Goal: Information Seeking & Learning: Learn about a topic

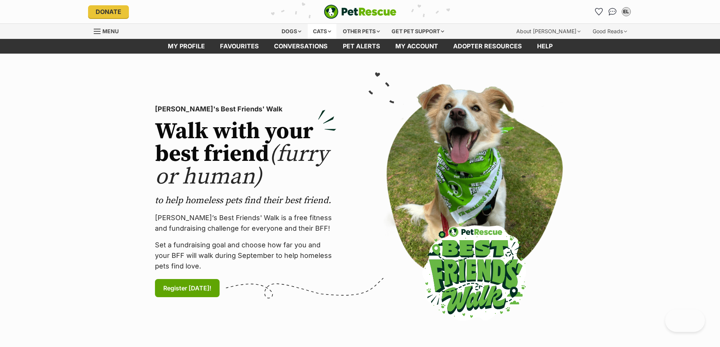
click at [309, 31] on div "Cats" at bounding box center [322, 31] width 29 height 15
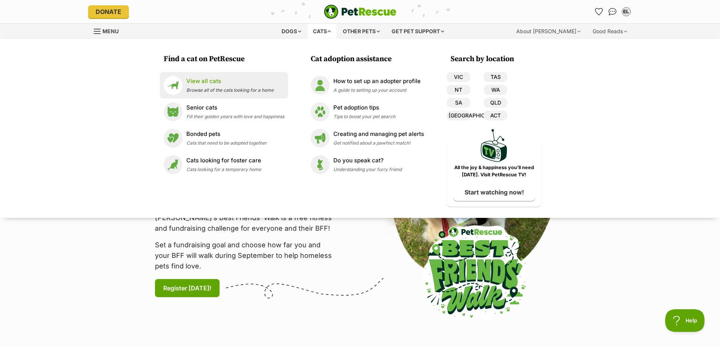
click at [221, 83] on p "View all cats" at bounding box center [229, 81] width 87 height 9
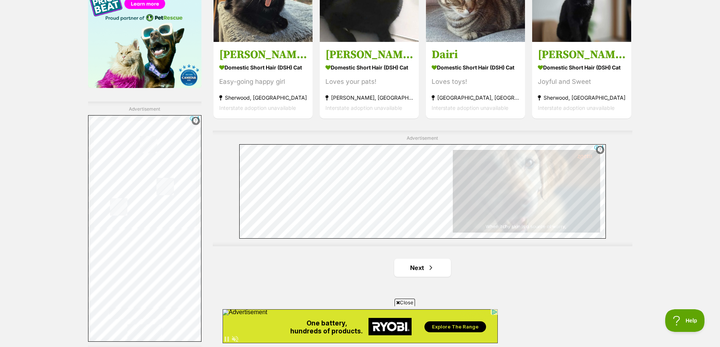
scroll to position [1361, 0]
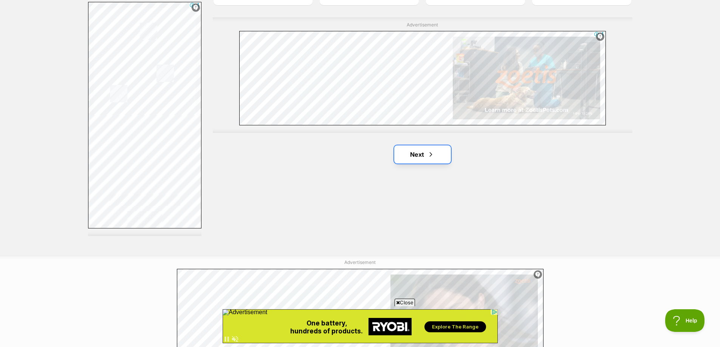
click at [409, 152] on link "Next" at bounding box center [422, 155] width 57 height 18
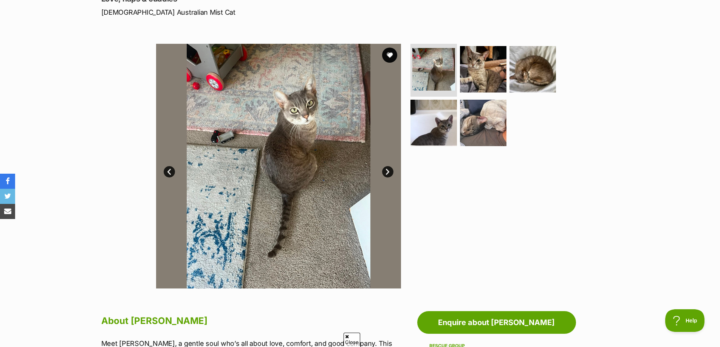
click at [388, 174] on link "Next" at bounding box center [387, 171] width 11 height 11
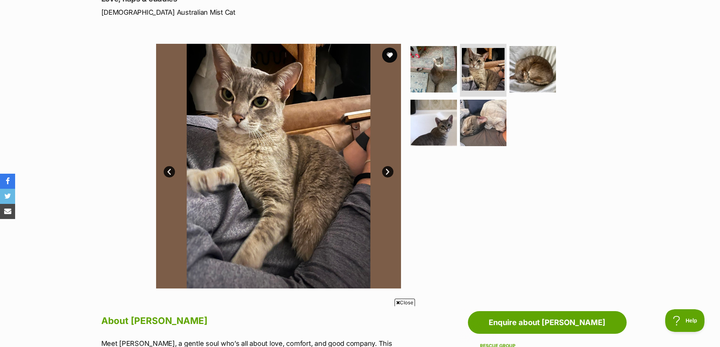
click at [388, 174] on link "Next" at bounding box center [387, 171] width 11 height 11
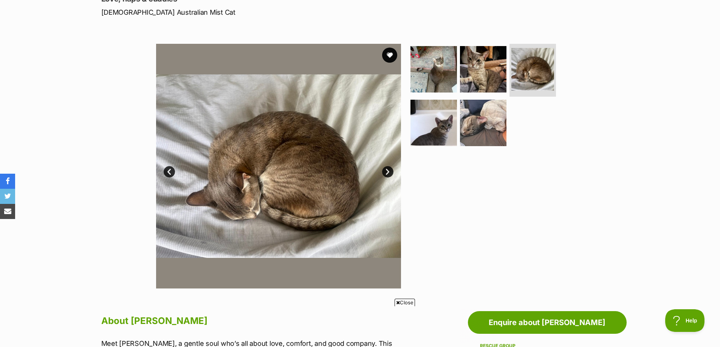
click at [388, 174] on link "Next" at bounding box center [387, 171] width 11 height 11
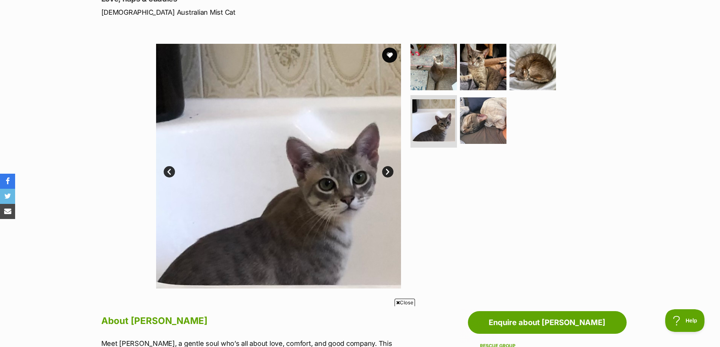
click at [388, 174] on link "Next" at bounding box center [387, 171] width 11 height 11
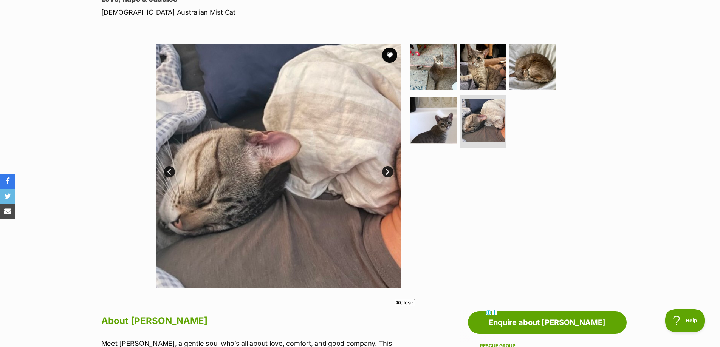
click at [388, 174] on link "Next" at bounding box center [387, 171] width 11 height 11
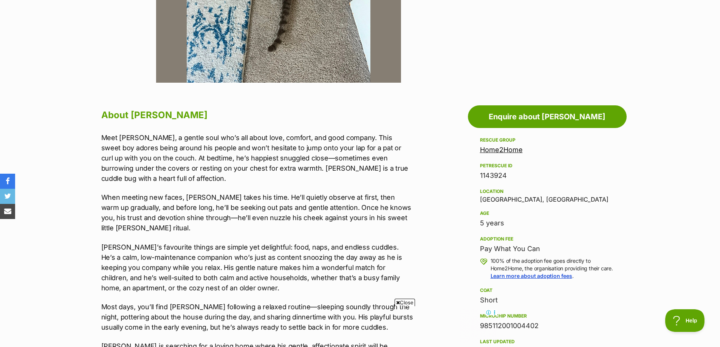
scroll to position [340, 0]
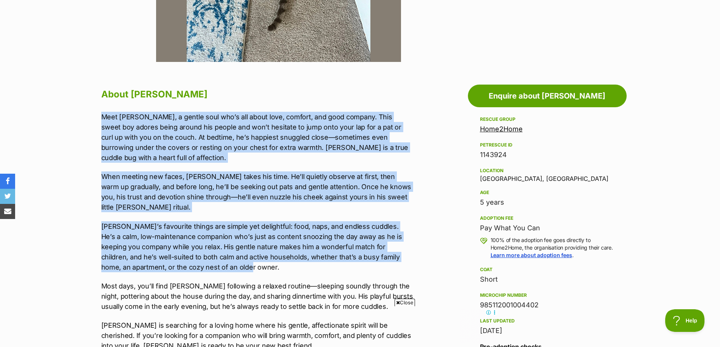
drag, startPoint x: 98, startPoint y: 115, endPoint x: 417, endPoint y: 243, distance: 343.9
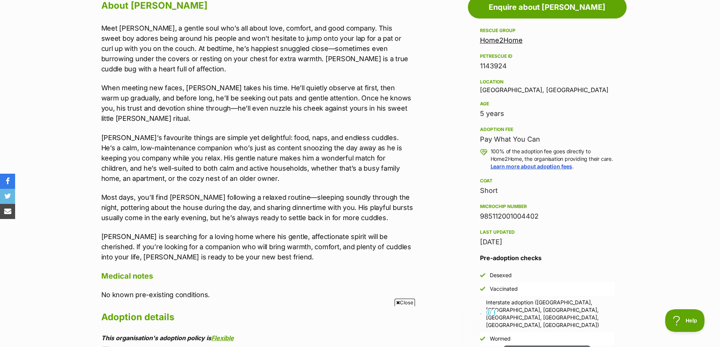
scroll to position [454, 0]
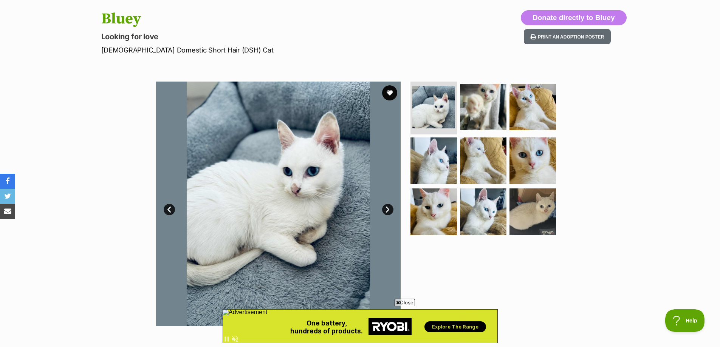
click at [388, 208] on link "Next" at bounding box center [387, 209] width 11 height 11
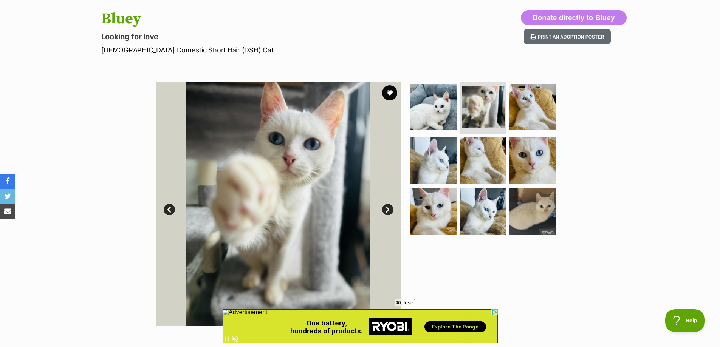
click at [388, 208] on link "Next" at bounding box center [387, 209] width 11 height 11
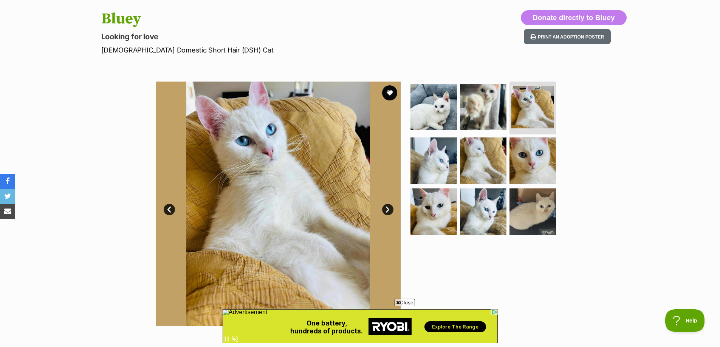
click at [388, 208] on link "Next" at bounding box center [387, 209] width 11 height 11
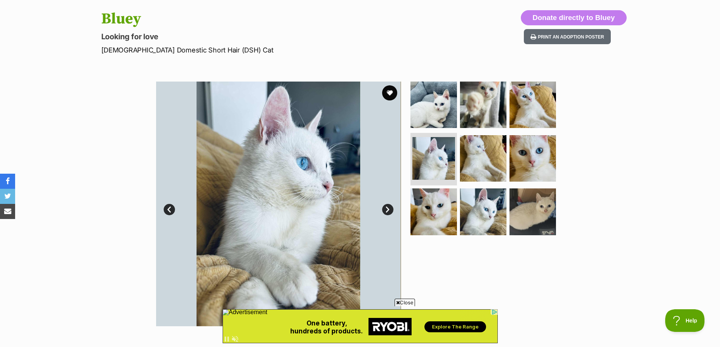
click at [388, 208] on link "Next" at bounding box center [387, 209] width 11 height 11
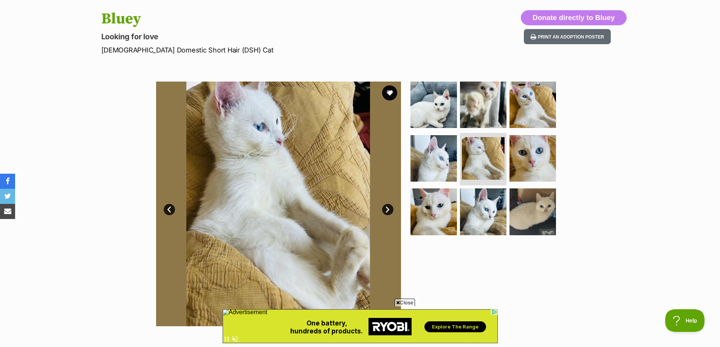
click at [388, 208] on link "Next" at bounding box center [387, 209] width 11 height 11
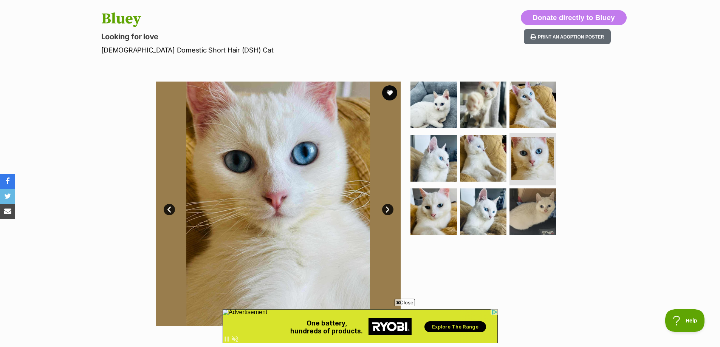
click at [388, 208] on link "Next" at bounding box center [387, 209] width 11 height 11
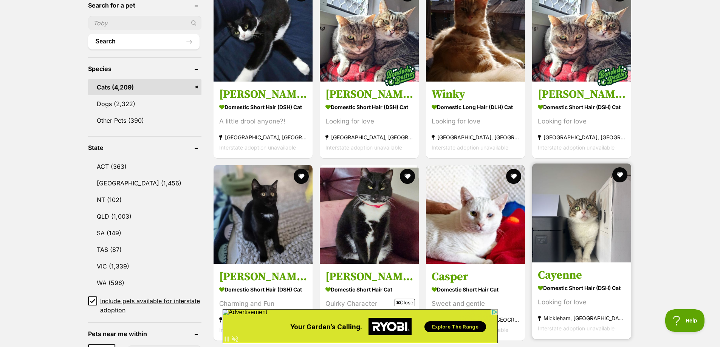
click at [606, 223] on img at bounding box center [581, 213] width 99 height 99
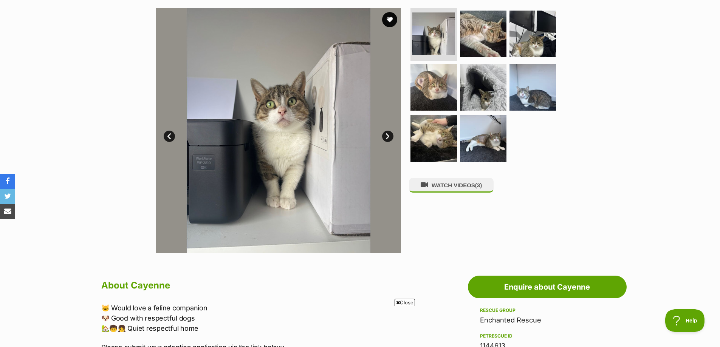
scroll to position [76, 0]
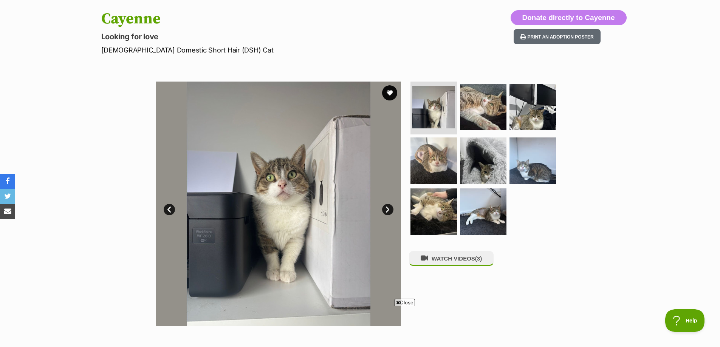
click at [387, 208] on link "Next" at bounding box center [387, 209] width 11 height 11
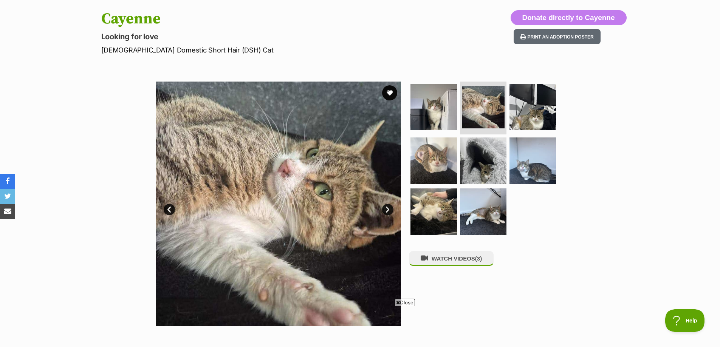
click at [387, 208] on link "Next" at bounding box center [387, 209] width 11 height 11
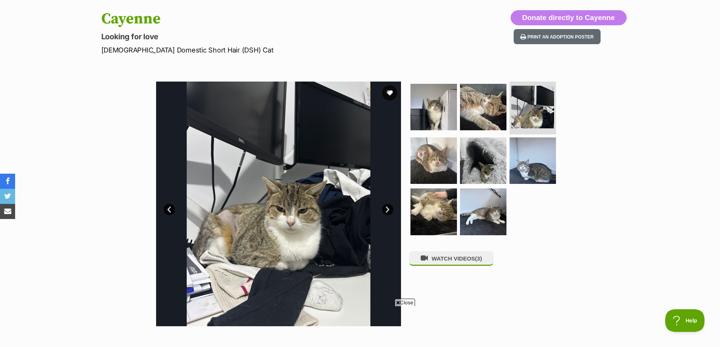
click at [387, 208] on link "Next" at bounding box center [387, 209] width 11 height 11
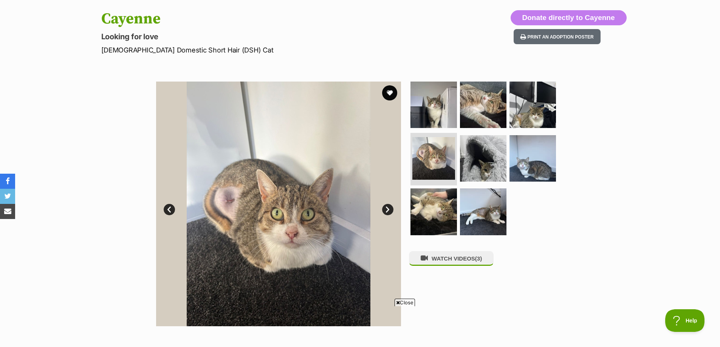
click at [387, 208] on link "Next" at bounding box center [387, 209] width 11 height 11
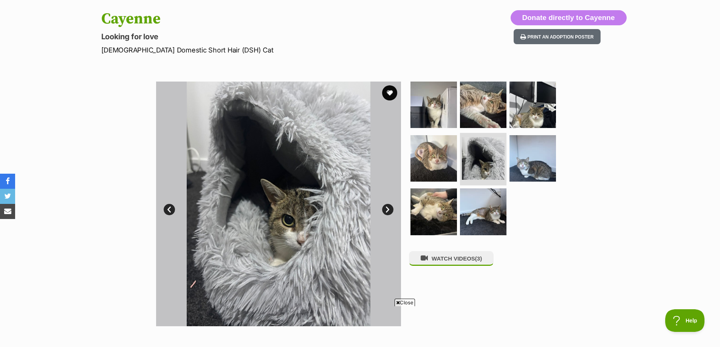
click at [387, 208] on link "Next" at bounding box center [387, 209] width 11 height 11
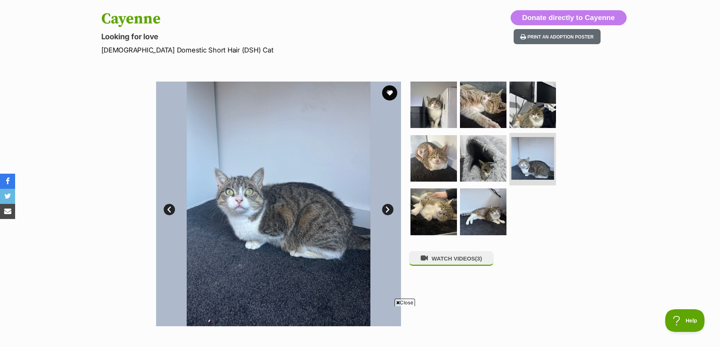
click at [387, 208] on link "Next" at bounding box center [387, 209] width 11 height 11
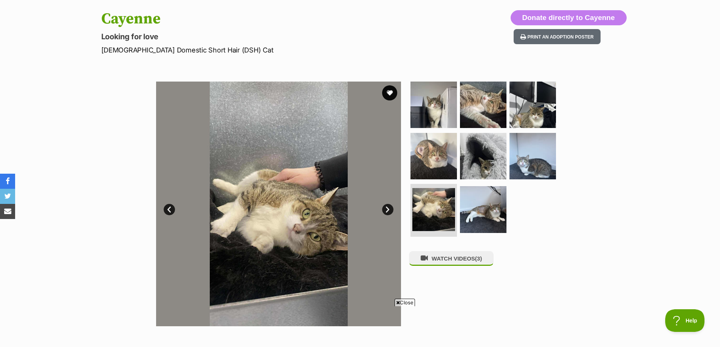
click at [387, 208] on link "Next" at bounding box center [387, 209] width 11 height 11
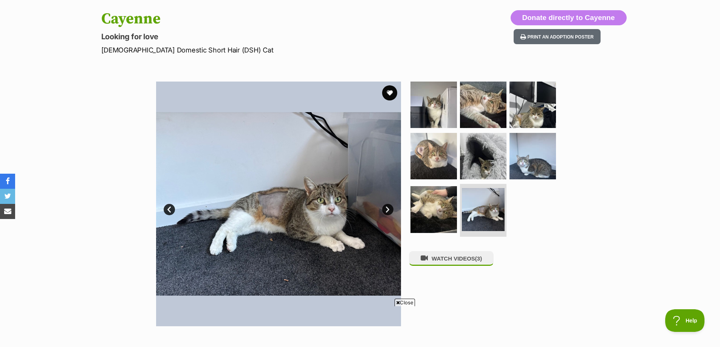
click at [387, 208] on link "Next" at bounding box center [387, 209] width 11 height 11
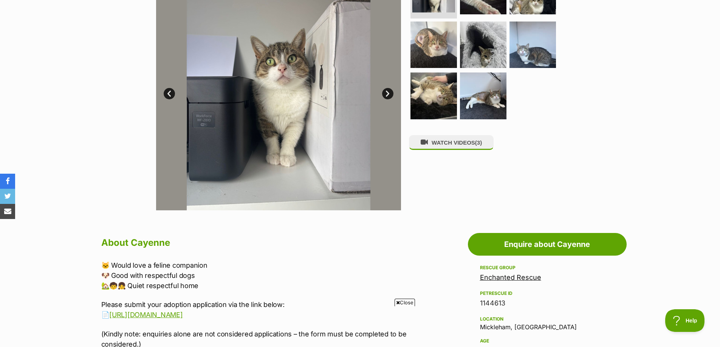
scroll to position [113, 0]
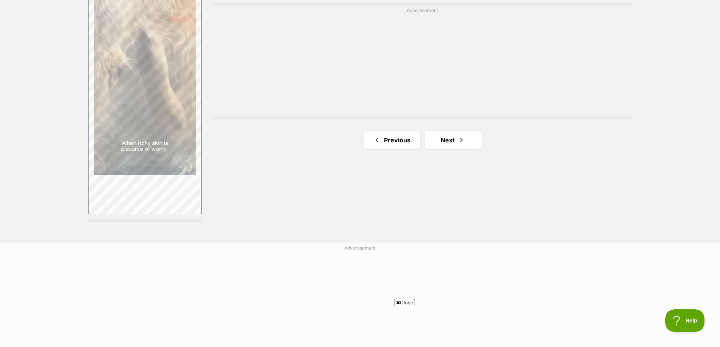
scroll to position [1399, 0]
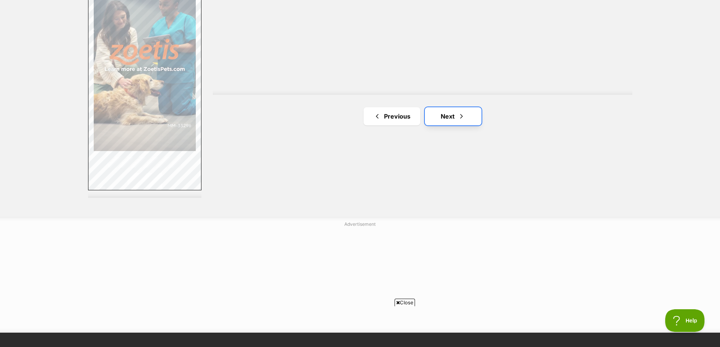
click at [453, 119] on link "Next" at bounding box center [453, 116] width 57 height 18
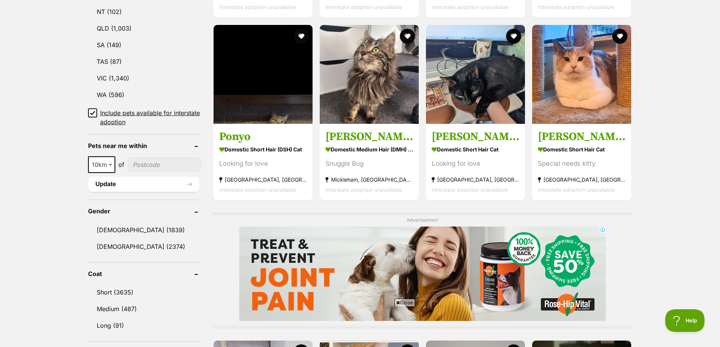
scroll to position [454, 0]
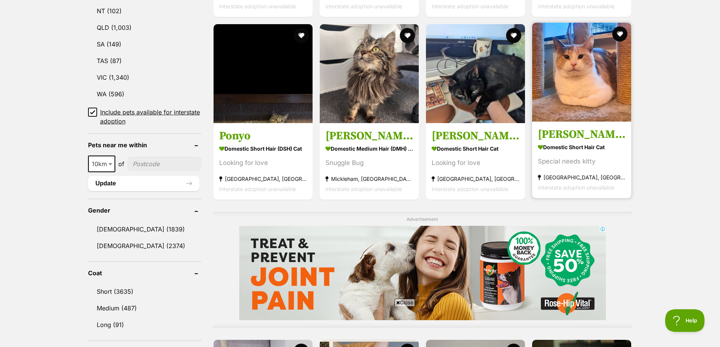
click at [557, 90] on img at bounding box center [581, 72] width 99 height 99
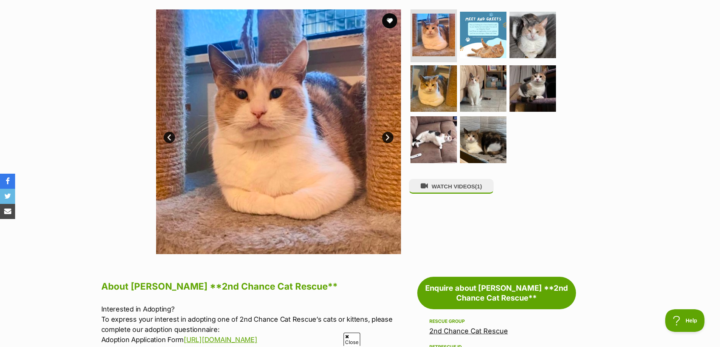
scroll to position [151, 0]
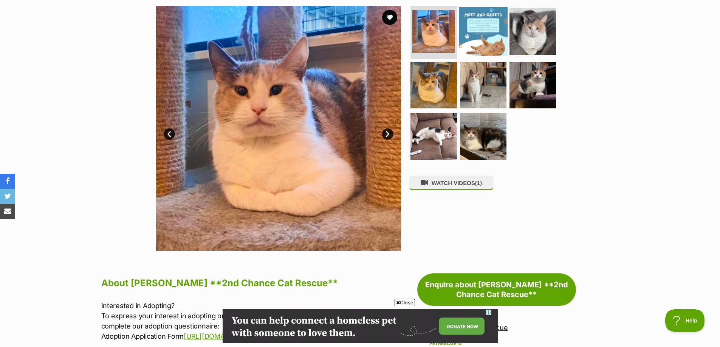
click at [491, 21] on img at bounding box center [483, 31] width 49 height 49
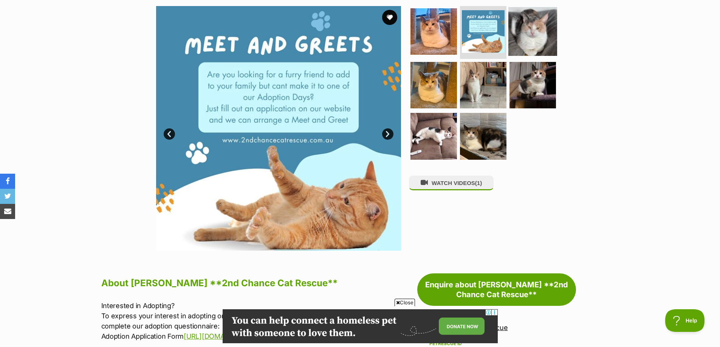
click at [513, 39] on img at bounding box center [532, 31] width 49 height 49
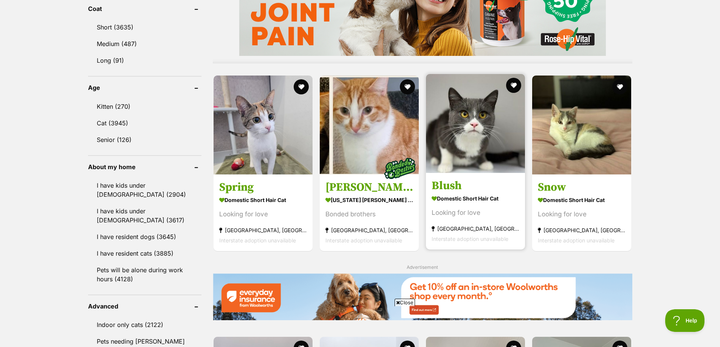
click at [469, 129] on img at bounding box center [475, 123] width 99 height 99
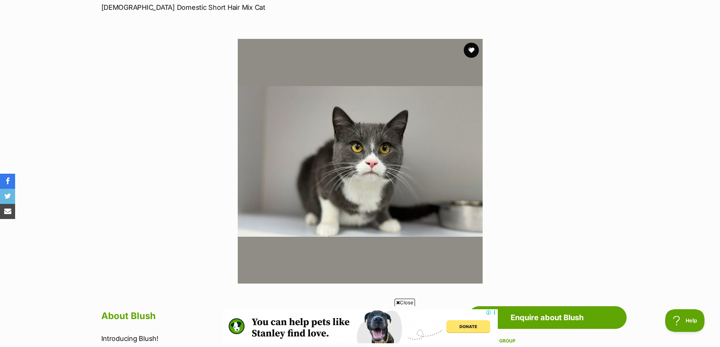
scroll to position [113, 0]
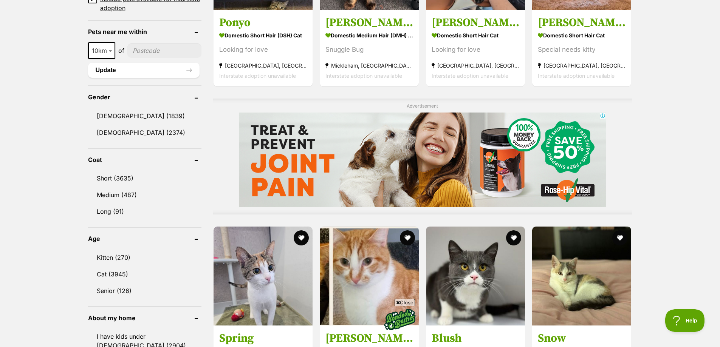
scroll to position [416, 0]
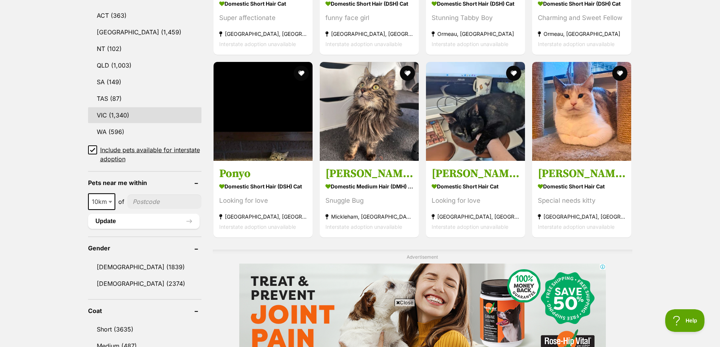
click at [104, 114] on link "VIC (1,340)" at bounding box center [144, 115] width 113 height 16
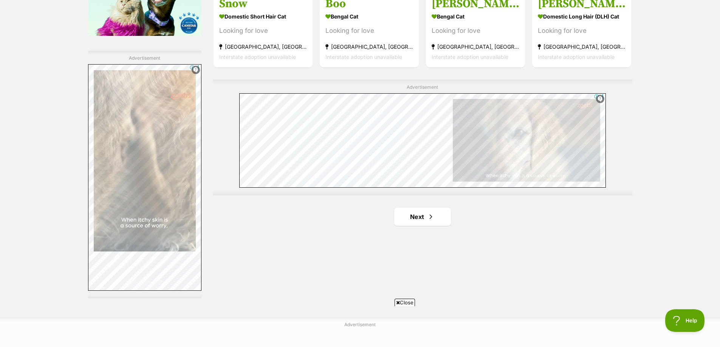
scroll to position [1399, 0]
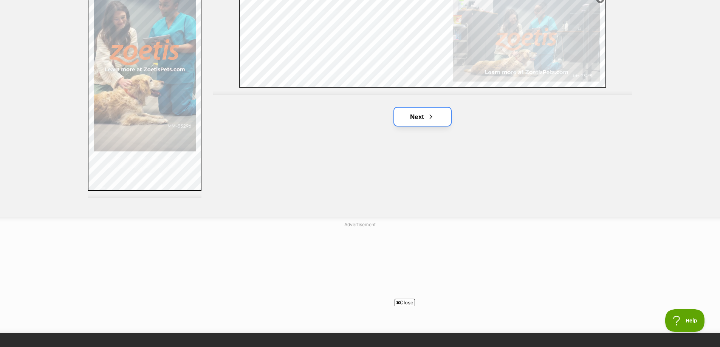
click at [429, 115] on span "Next page" at bounding box center [431, 116] width 8 height 9
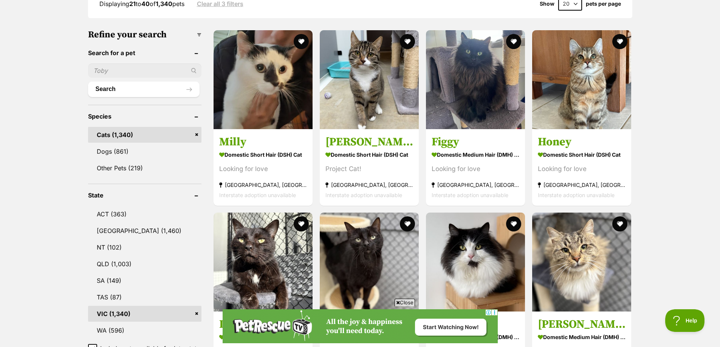
scroll to position [227, 0]
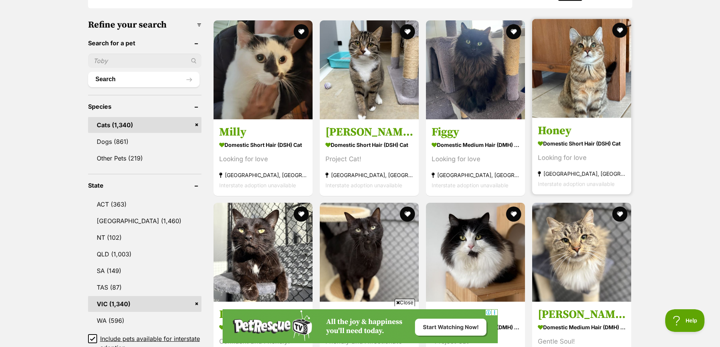
click at [569, 133] on h3 "Honey" at bounding box center [582, 130] width 88 height 14
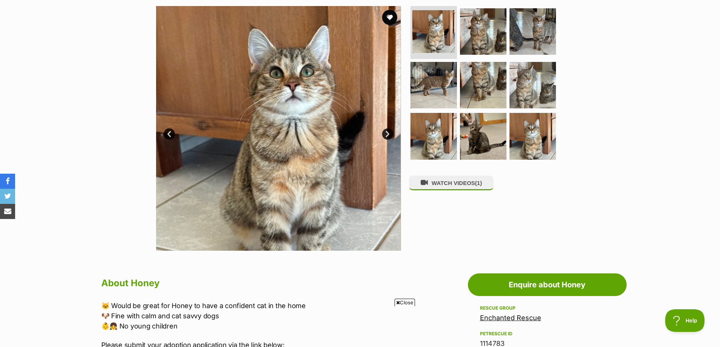
click at [388, 135] on link "Next" at bounding box center [387, 134] width 11 height 11
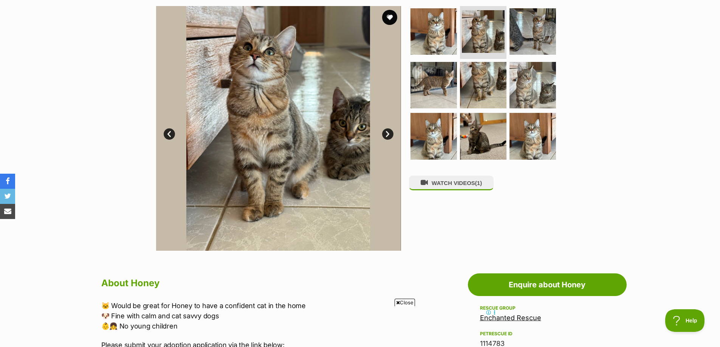
click at [388, 134] on link "Next" at bounding box center [387, 134] width 11 height 11
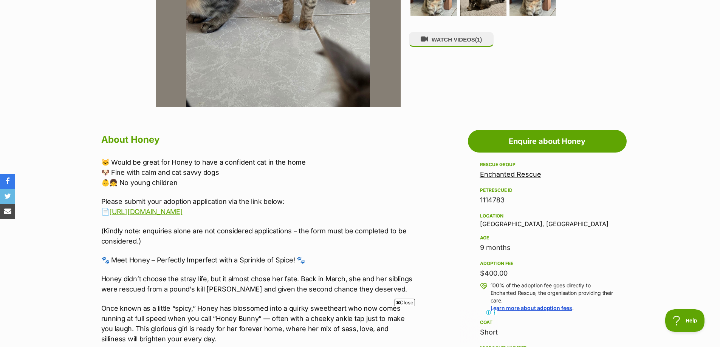
scroll to position [302, 0]
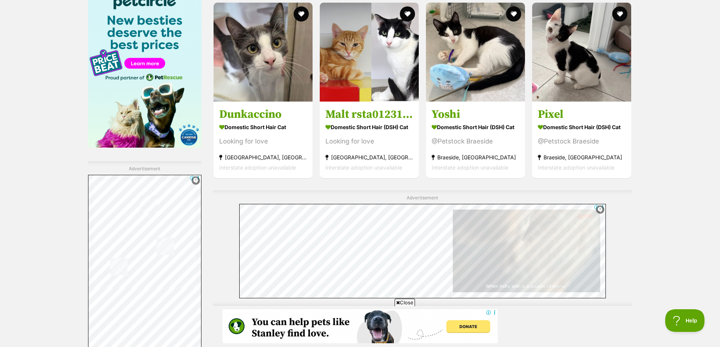
scroll to position [1217, 0]
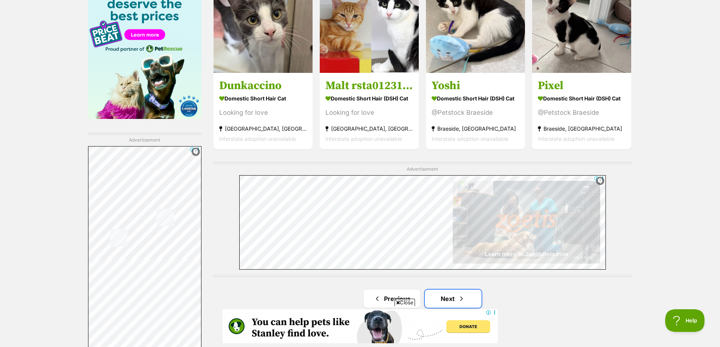
click at [447, 293] on link "Next" at bounding box center [453, 299] width 57 height 18
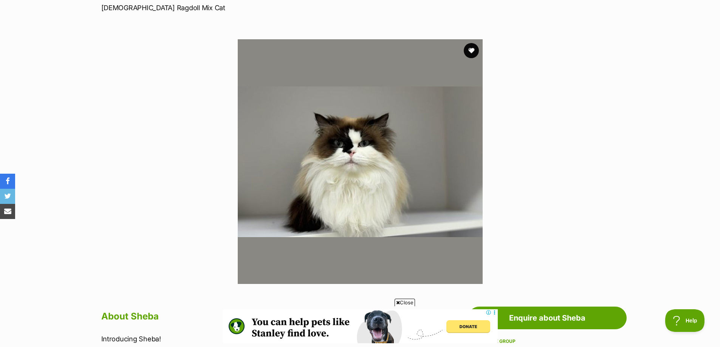
scroll to position [113, 0]
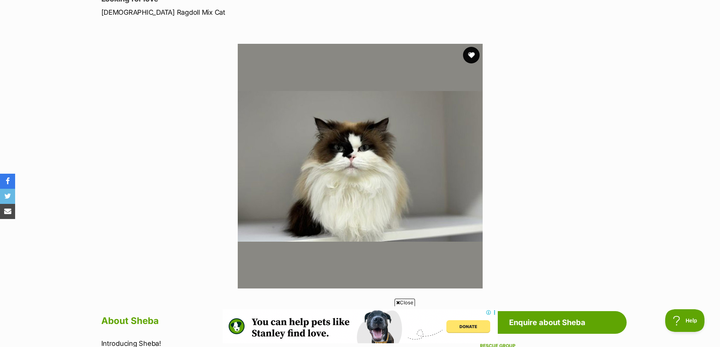
click at [469, 54] on button "favourite" at bounding box center [471, 55] width 17 height 17
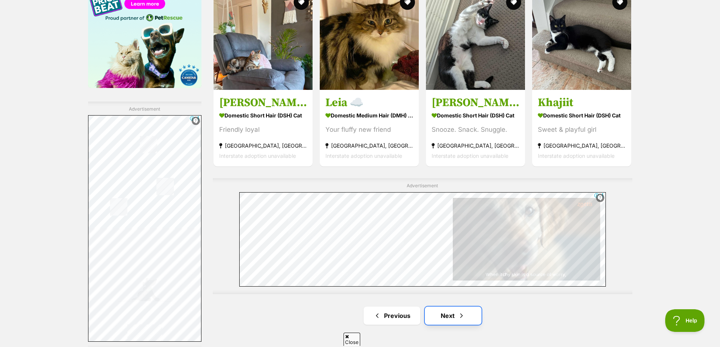
click at [454, 312] on link "Next" at bounding box center [453, 316] width 57 height 18
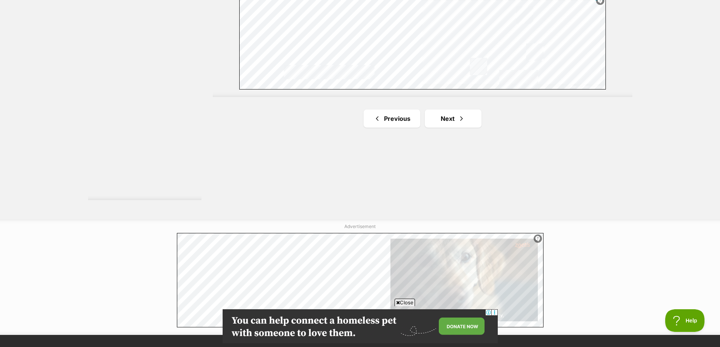
scroll to position [1437, 0]
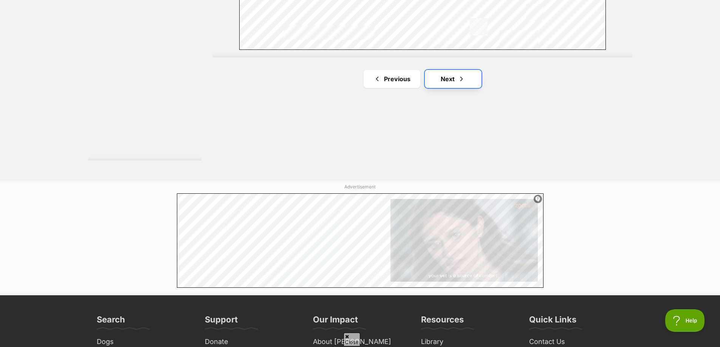
click at [442, 83] on link "Next" at bounding box center [453, 79] width 57 height 18
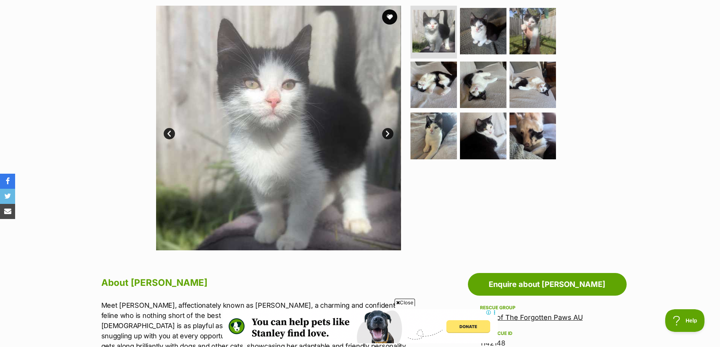
scroll to position [151, 0]
click at [388, 136] on link "Next" at bounding box center [387, 134] width 11 height 11
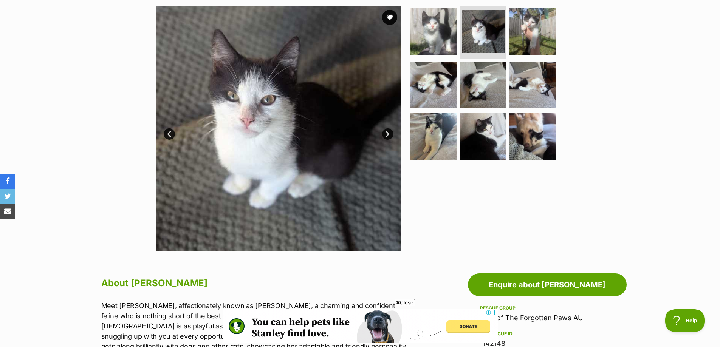
click at [388, 136] on link "Next" at bounding box center [387, 134] width 11 height 11
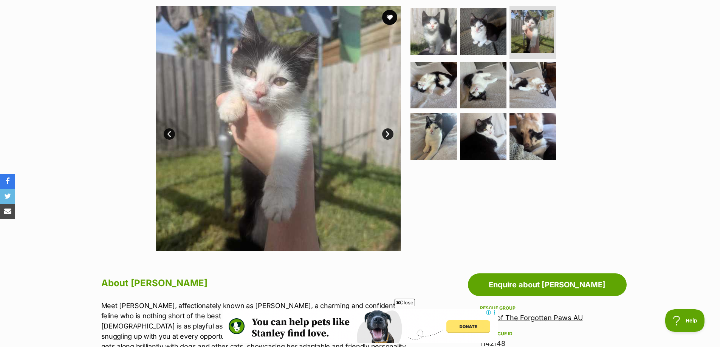
click at [388, 136] on link "Next" at bounding box center [387, 134] width 11 height 11
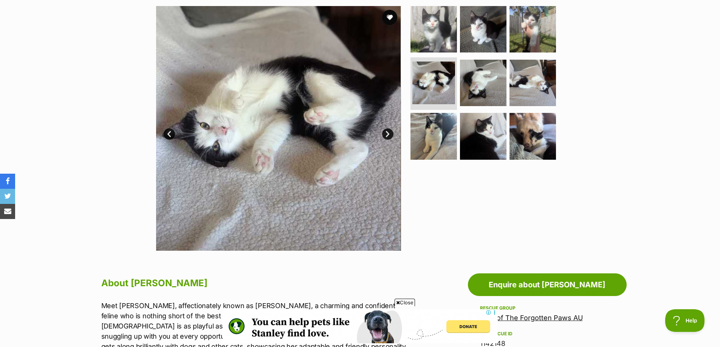
click at [388, 136] on link "Next" at bounding box center [387, 134] width 11 height 11
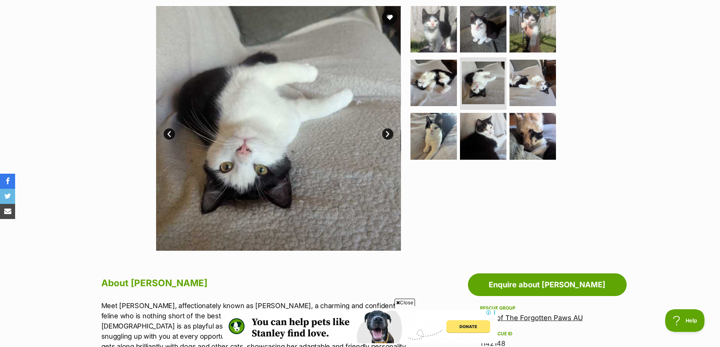
click at [388, 136] on link "Next" at bounding box center [387, 134] width 11 height 11
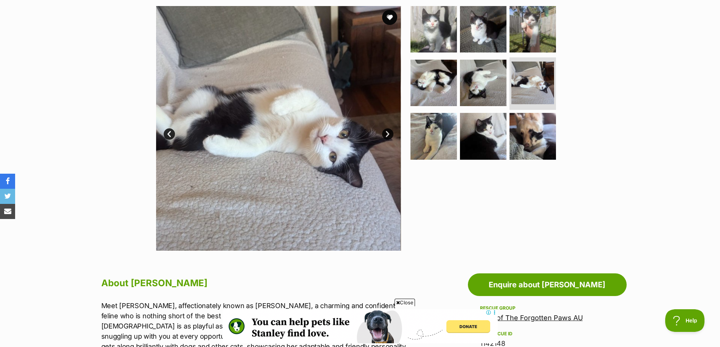
click at [388, 136] on link "Next" at bounding box center [387, 134] width 11 height 11
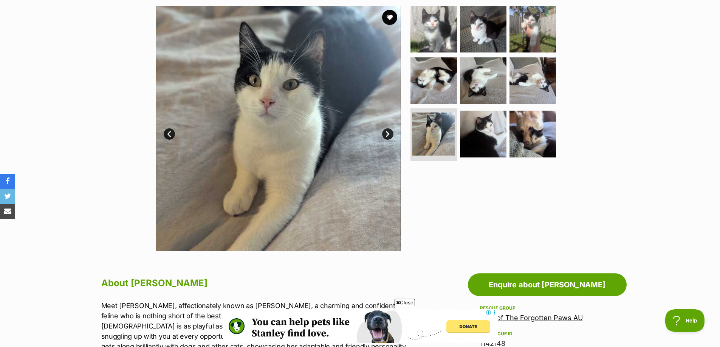
click at [388, 136] on link "Next" at bounding box center [387, 134] width 11 height 11
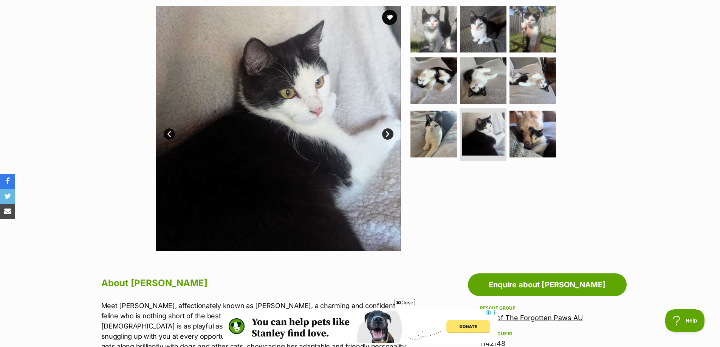
scroll to position [0, 0]
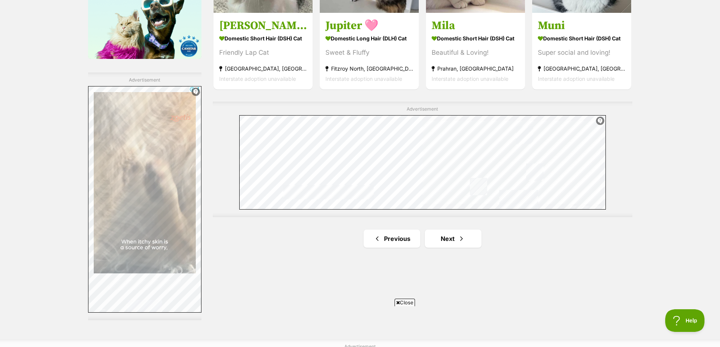
scroll to position [1285, 0]
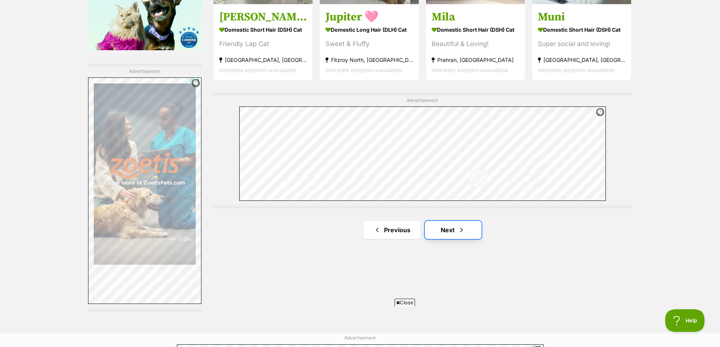
click at [442, 224] on link "Next" at bounding box center [453, 230] width 57 height 18
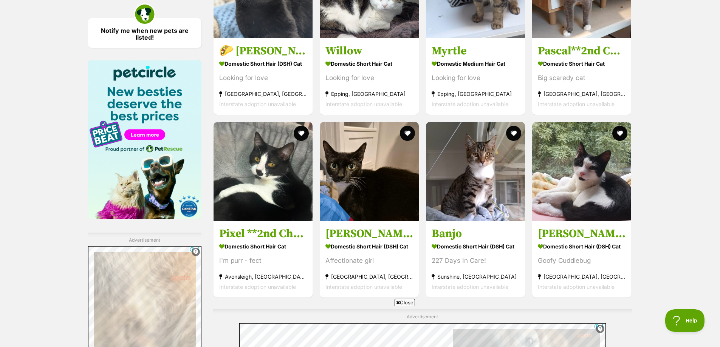
scroll to position [1177, 0]
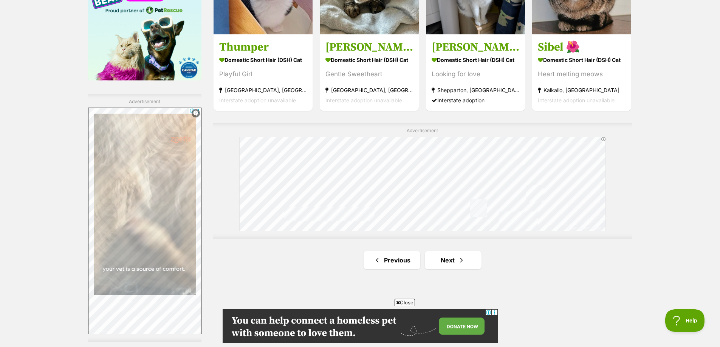
scroll to position [1285, 0]
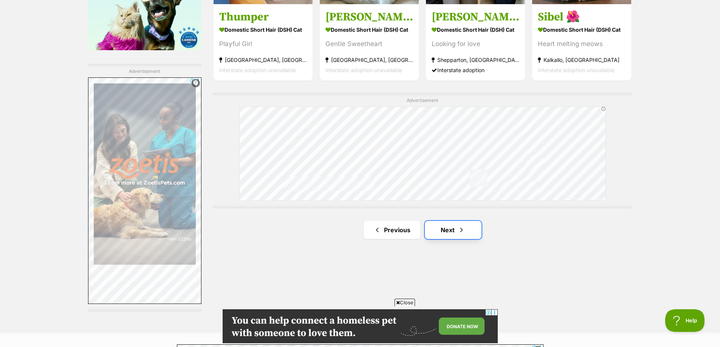
click at [440, 227] on link "Next" at bounding box center [453, 230] width 57 height 18
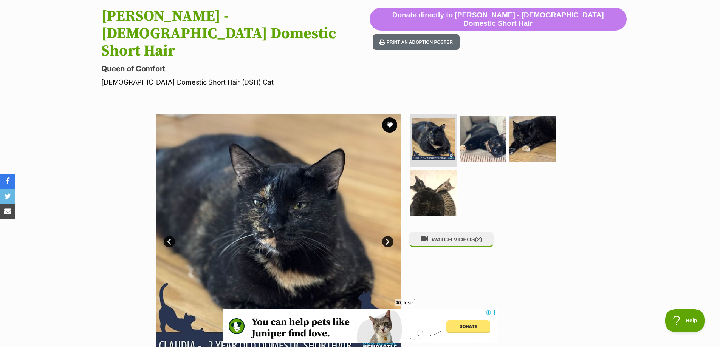
scroll to position [76, 0]
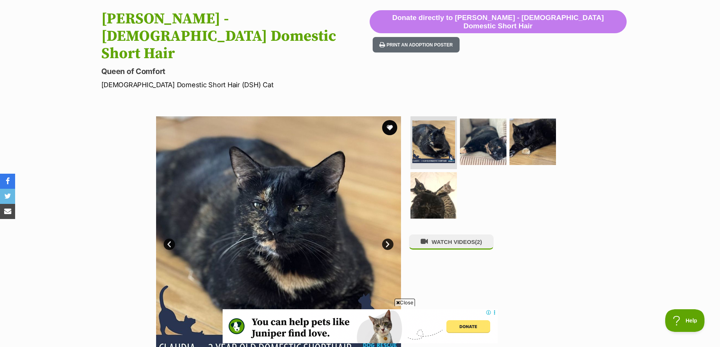
click at [388, 239] on link "Next" at bounding box center [387, 244] width 11 height 11
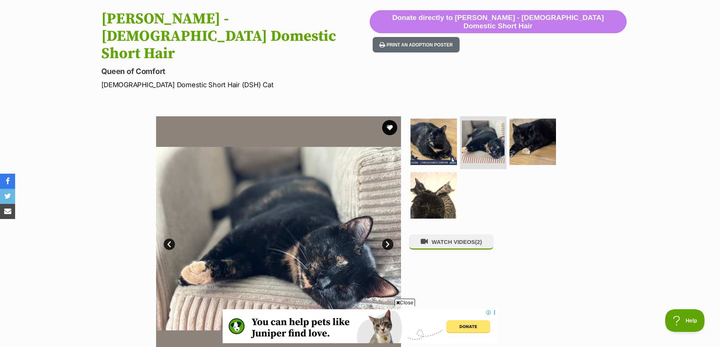
click at [388, 239] on link "Next" at bounding box center [387, 244] width 11 height 11
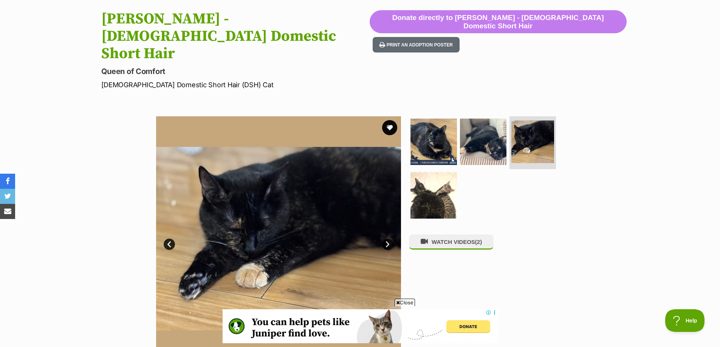
click at [388, 239] on link "Next" at bounding box center [387, 244] width 11 height 11
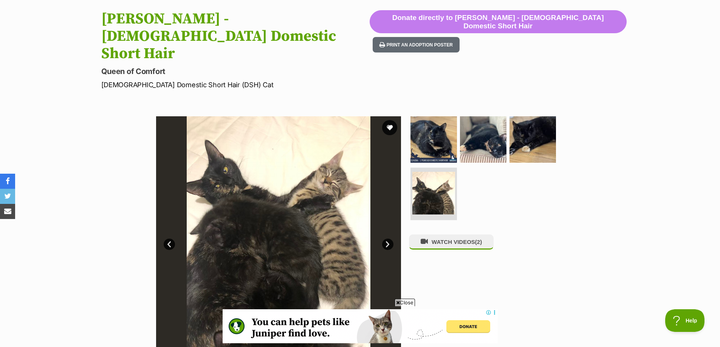
click at [388, 239] on link "Next" at bounding box center [387, 244] width 11 height 11
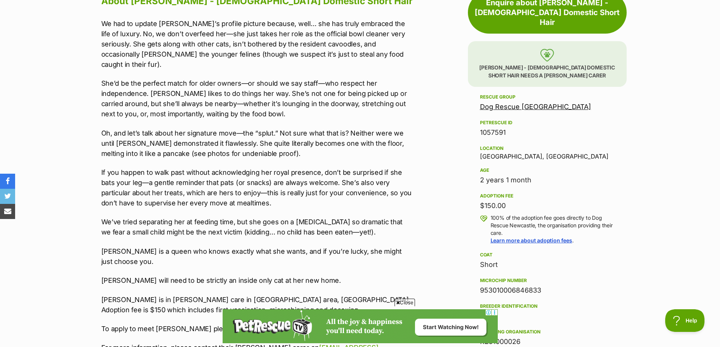
scroll to position [491, 0]
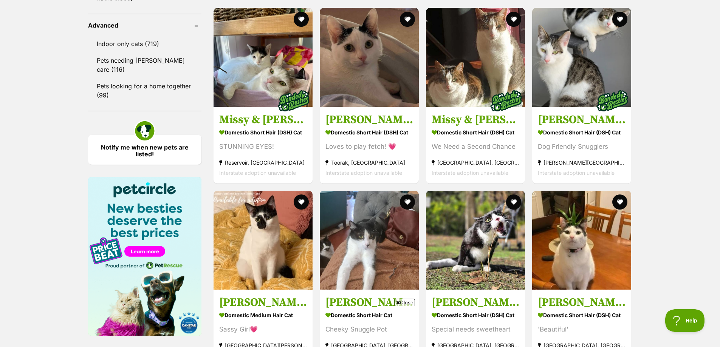
scroll to position [1096, 0]
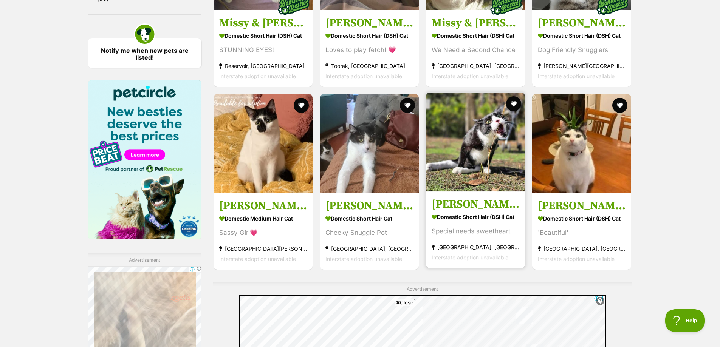
click at [475, 155] on img at bounding box center [475, 142] width 99 height 99
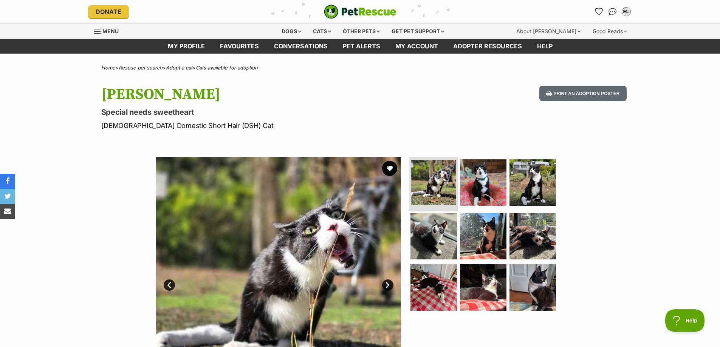
click at [445, 189] on img at bounding box center [433, 182] width 45 height 45
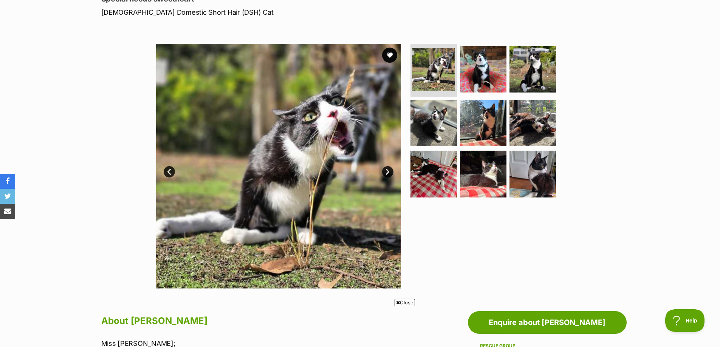
click at [388, 174] on link "Next" at bounding box center [387, 171] width 11 height 11
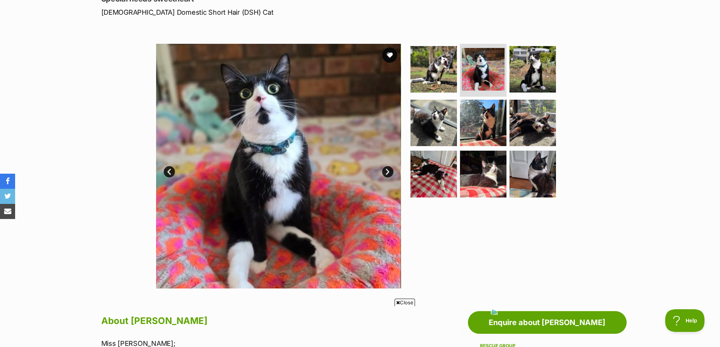
click at [388, 174] on link "Next" at bounding box center [387, 171] width 11 height 11
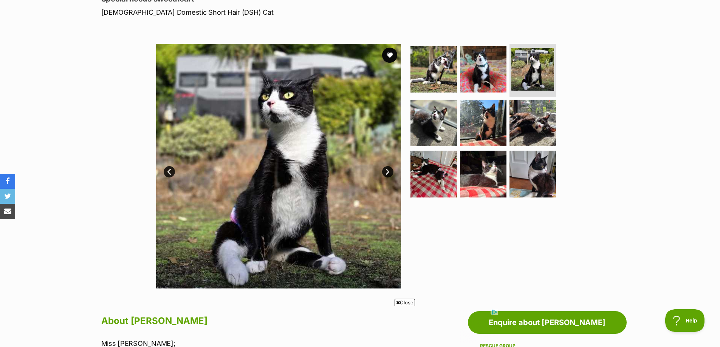
click at [388, 174] on link "Next" at bounding box center [387, 171] width 11 height 11
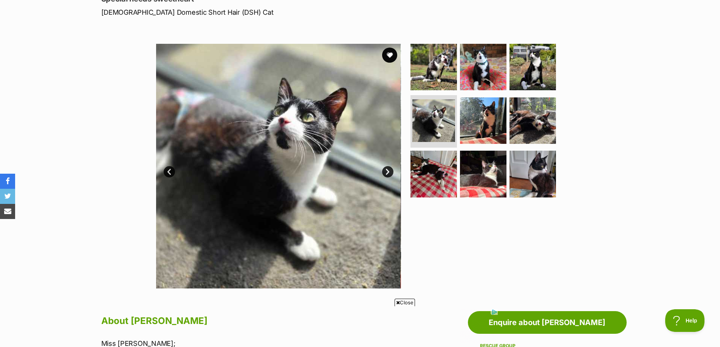
click at [388, 174] on link "Next" at bounding box center [387, 171] width 11 height 11
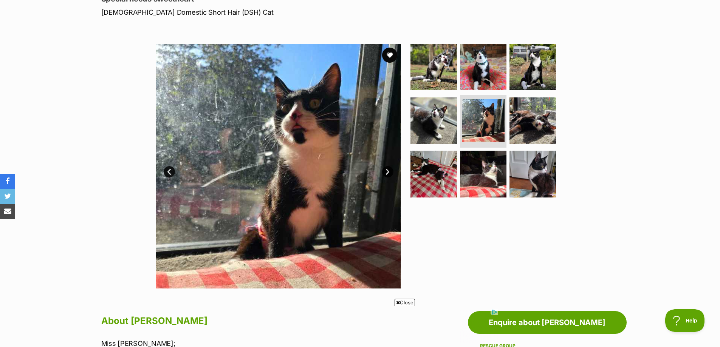
click at [388, 174] on link "Next" at bounding box center [387, 171] width 11 height 11
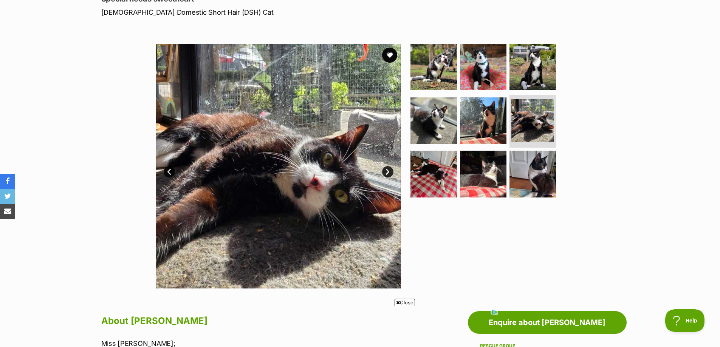
click at [388, 174] on link "Next" at bounding box center [387, 171] width 11 height 11
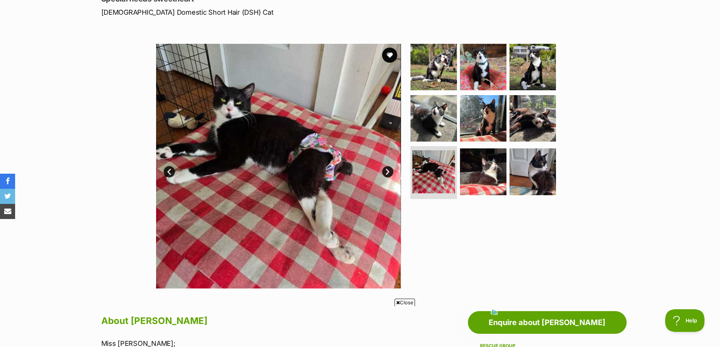
click at [388, 174] on link "Next" at bounding box center [387, 171] width 11 height 11
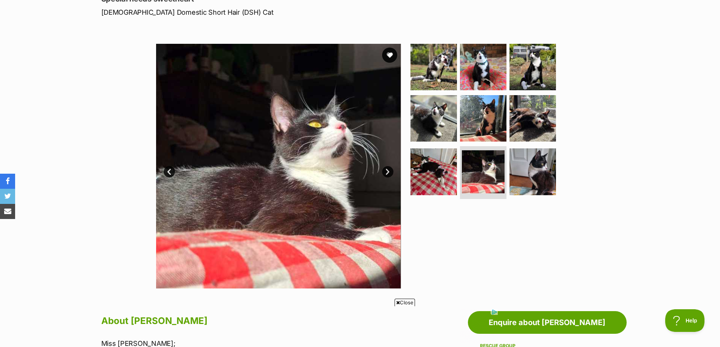
click at [388, 174] on link "Next" at bounding box center [387, 171] width 11 height 11
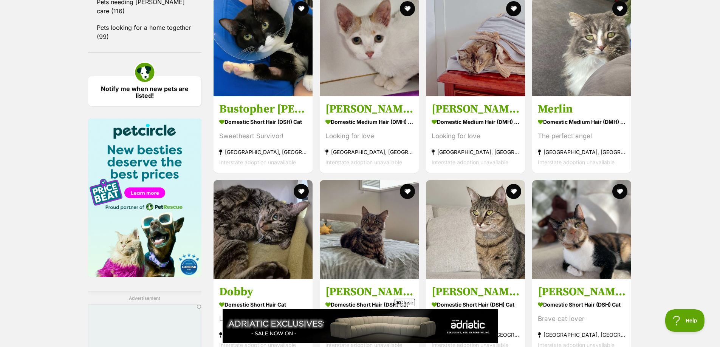
scroll to position [1059, 0]
